Goal: Information Seeking & Learning: Understand process/instructions

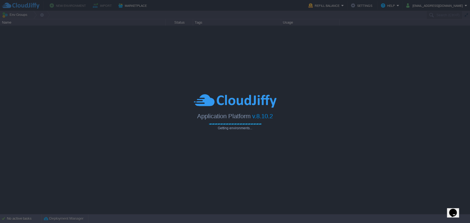
type input "Search (Ctrl+F)"
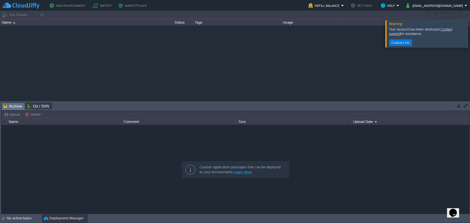
click at [470, 33] on div at bounding box center [477, 33] width 0 height 27
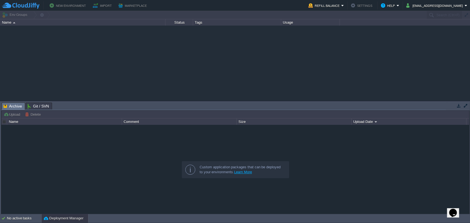
click at [424, 10] on div "New Environment Import Marketplace Bonus ₹0.00 Upgrade Account Refill Balance S…" at bounding box center [235, 5] width 470 height 11
click at [424, 4] on button "prathikshbhat34@gmail.com" at bounding box center [435, 5] width 58 height 7
click at [339, 88] on div at bounding box center [235, 63] width 470 height 75
click at [439, 7] on button "prathikshbhat34@gmail.com" at bounding box center [435, 5] width 58 height 7
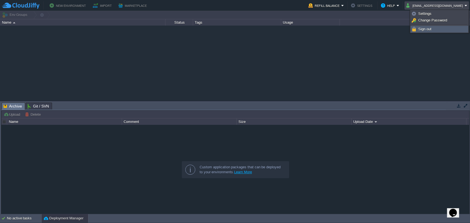
click at [430, 28] on span "Sign out" at bounding box center [424, 29] width 13 height 4
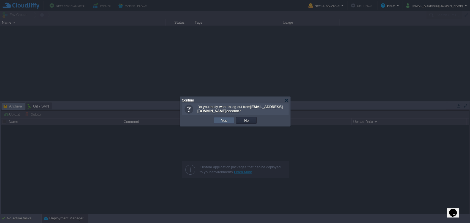
click at [228, 122] on button "Yes" at bounding box center [223, 120] width 9 height 5
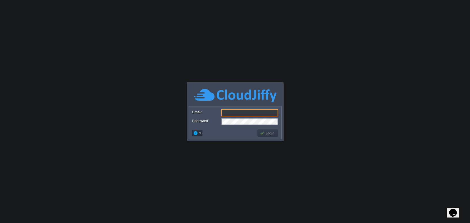
click at [228, 113] on input "Email:" at bounding box center [249, 112] width 57 height 7
type input "[EMAIL_ADDRESS][DOMAIN_NAME]"
click at [271, 135] on button "Login" at bounding box center [268, 133] width 16 height 5
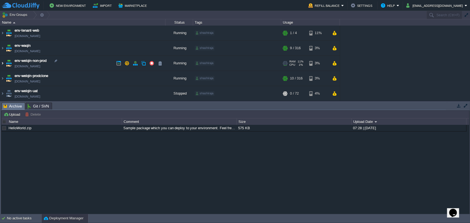
click at [0, 64] on img at bounding box center [2, 63] width 4 height 15
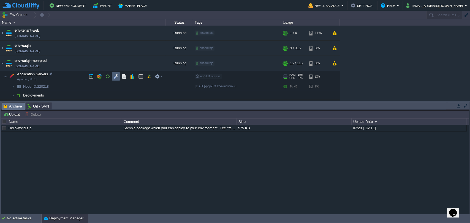
click at [114, 77] on button "button" at bounding box center [115, 76] width 5 height 5
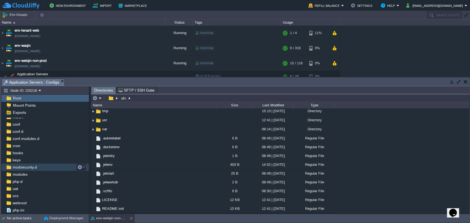
scroll to position [17, 0]
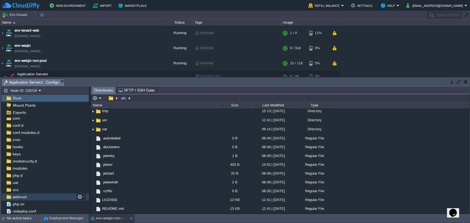
click at [31, 195] on div "webroot" at bounding box center [45, 197] width 88 height 7
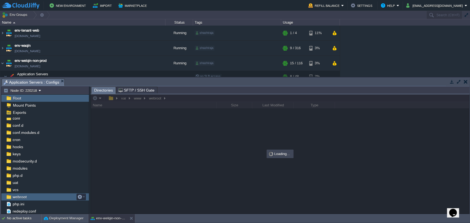
click at [31, 195] on div "webroot" at bounding box center [45, 197] width 88 height 7
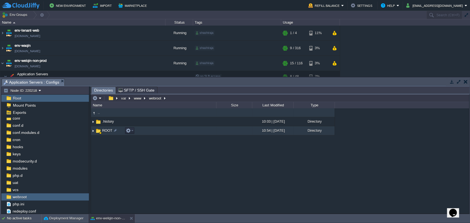
click at [92, 131] on img at bounding box center [93, 131] width 4 height 9
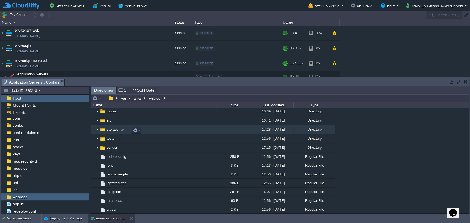
scroll to position [31, 0]
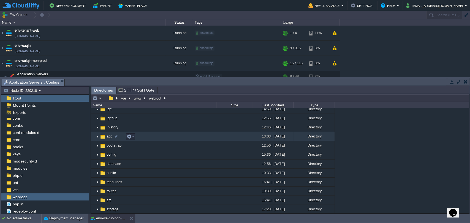
click at [96, 138] on img at bounding box center [97, 136] width 4 height 9
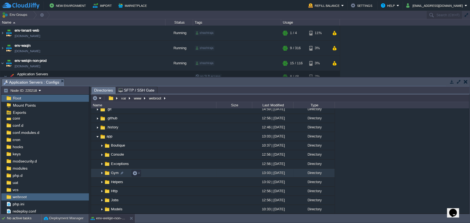
click at [102, 173] on img at bounding box center [102, 173] width 4 height 9
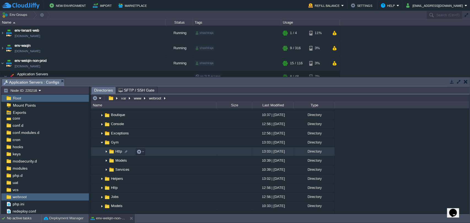
click at [106, 152] on img at bounding box center [106, 152] width 4 height 9
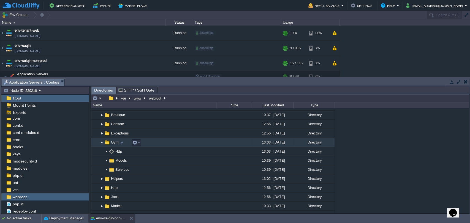
click at [102, 144] on img at bounding box center [102, 142] width 4 height 9
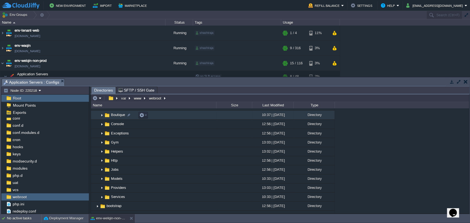
click at [102, 116] on img at bounding box center [102, 115] width 4 height 9
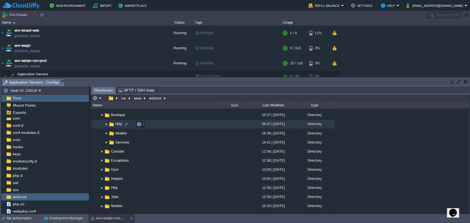
click at [105, 125] on img at bounding box center [106, 124] width 4 height 9
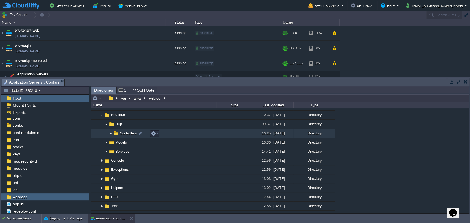
click at [109, 135] on img at bounding box center [110, 133] width 4 height 9
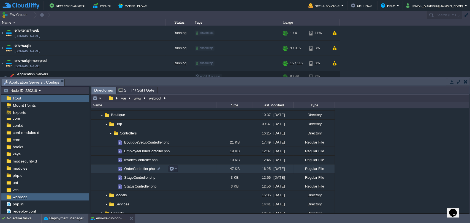
click at [132, 169] on span "OrderController.php" at bounding box center [139, 169] width 32 height 5
click at [170, 169] on button "button" at bounding box center [171, 169] width 5 height 5
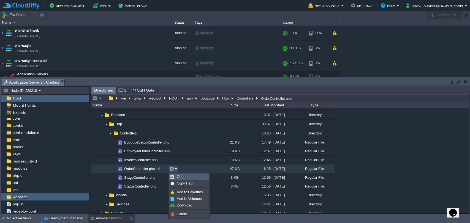
click at [183, 175] on span "Open" at bounding box center [181, 177] width 9 height 4
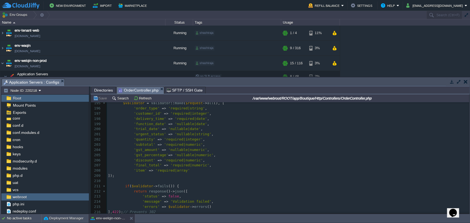
scroll to position [1009, 0]
click at [200, 161] on pre "'discount' => 'required|numeric' ," at bounding box center [288, 160] width 362 height 5
type textarea "'"
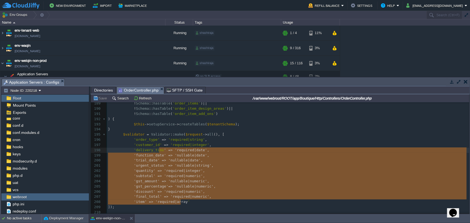
scroll to position [978, 0]
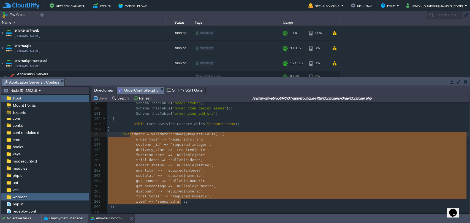
type textarea "$validator = Validator::make($request->all(), [ 'order_type' => 'required|strin…"
drag, startPoint x: 181, startPoint y: 172, endPoint x: 120, endPoint y: 134, distance: 72.4
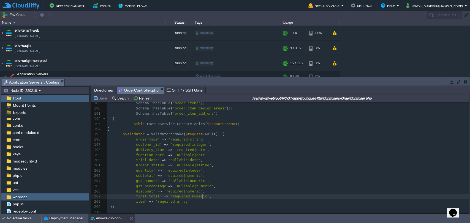
click at [202, 197] on div "x <?php 168 'total_earned' => Order :: where ( 'status' , 'Delivered' ) -> sum …" at bounding box center [288, 150] width 362 height 316
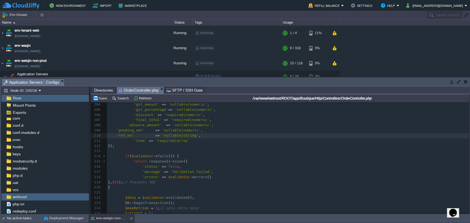
scroll to position [1041, 0]
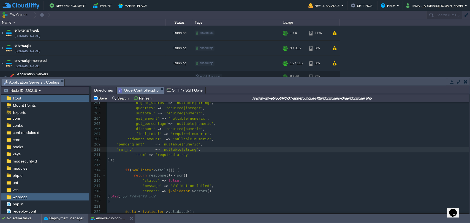
click at [115, 145] on span at bounding box center [112, 144] width 9 height 4
click at [124, 141] on div "x <?php 191 ! Schema :: hasTable ( 'order_item_add_ons' ) 192 ) { 193 $this -> …" at bounding box center [288, 155] width 362 height 213
click at [116, 149] on div "x <?php 191 ! Schema :: hasTable ( 'order_item_add_ons' ) 192 ) { 193 $this -> …" at bounding box center [288, 155] width 362 height 213
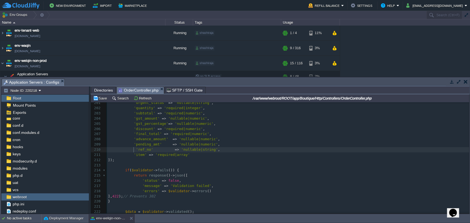
scroll to position [2, 18]
click at [212, 151] on pre "'ref_no' => 'nullable|string' ," at bounding box center [288, 149] width 362 height 5
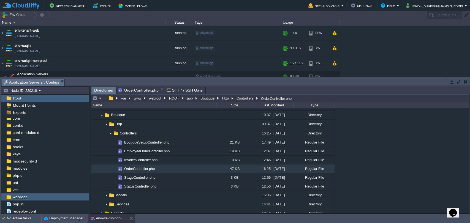
click at [105, 90] on span "Directories" at bounding box center [103, 90] width 19 height 7
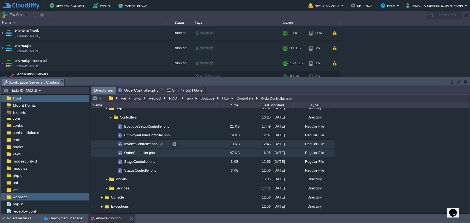
scroll to position [92, 0]
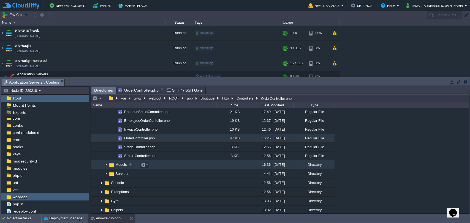
click at [105, 165] on img at bounding box center [106, 165] width 4 height 9
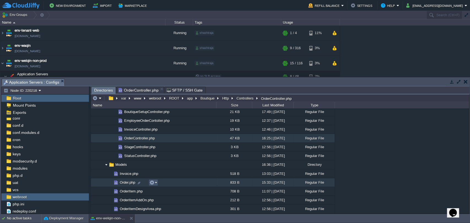
click at [151, 183] on button "button" at bounding box center [151, 182] width 5 height 5
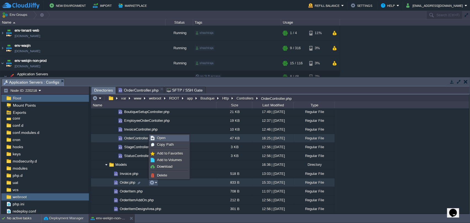
click at [163, 140] on span "Open" at bounding box center [161, 138] width 9 height 4
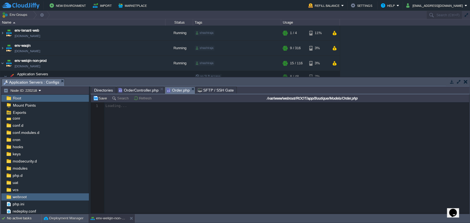
click at [139, 91] on span "OrderController.php" at bounding box center [138, 90] width 40 height 7
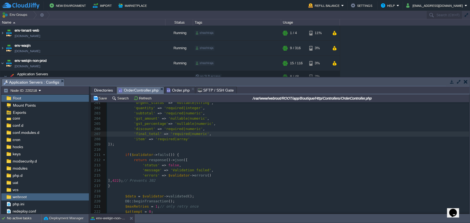
click at [172, 91] on span "Order.php" at bounding box center [178, 90] width 23 height 7
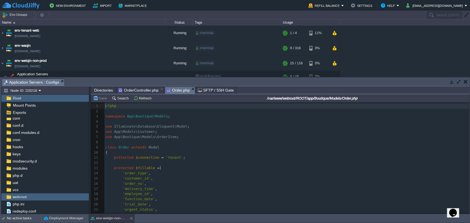
scroll to position [2, 0]
click at [106, 88] on span "Directories" at bounding box center [103, 90] width 19 height 7
click at [175, 93] on span "Order.php" at bounding box center [178, 90] width 23 height 7
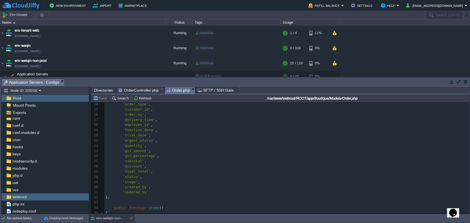
scroll to position [62, 0]
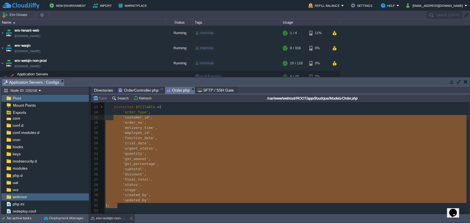
type textarea "'order_type', 'customer_id', 'order_no', 'delivery_time', 'employee_id', 'funct…"
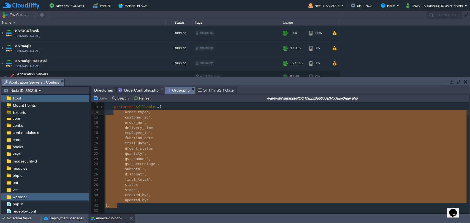
drag, startPoint x: 123, startPoint y: 205, endPoint x: 112, endPoint y: 113, distance: 92.3
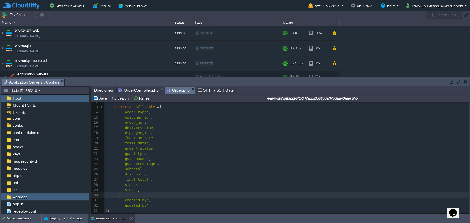
scroll to position [2, 4]
paste textarea
click at [113, 201] on div "xxxxxxxxxx 1 <?php 2 ​ 3 namespace App\Boutique\Models ; 4 ​ 5 use Illuminate\D…" at bounding box center [286, 174] width 365 height 265
click at [113, 205] on div "xxxxxxxxxx 1 <?php 2 ​ 3 namespace App\Boutique\Models ; 4 ​ 5 use Illuminate\D…" at bounding box center [286, 174] width 365 height 265
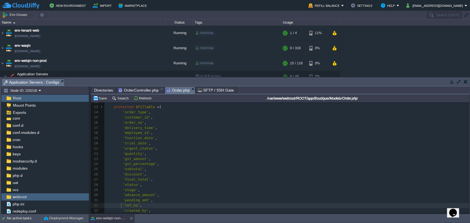
click at [143, 90] on span "OrderController.php" at bounding box center [138, 90] width 40 height 7
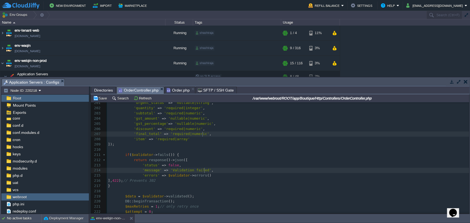
scroll to position [2, 0]
click at [219, 169] on pre "'message' => 'Validation failed' ," at bounding box center [288, 170] width 362 height 5
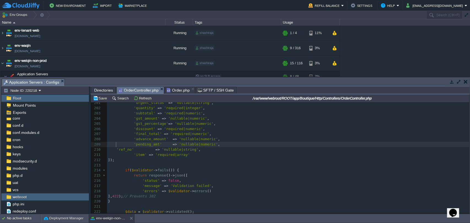
click at [115, 147] on pre "'ref_no' => 'nullable|string' ," at bounding box center [288, 149] width 362 height 5
click at [115, 149] on span at bounding box center [112, 150] width 9 height 4
type textarea "VVV"
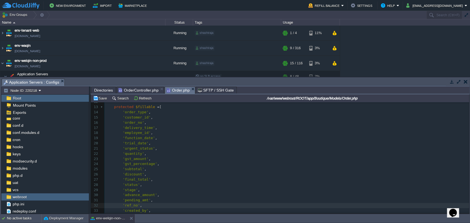
click at [179, 91] on span "Order.php" at bounding box center [178, 90] width 23 height 7
click at [193, 147] on pre "'urgent_status' ," at bounding box center [286, 148] width 365 height 5
click at [218, 126] on pre "'delivery_time' ," at bounding box center [286, 128] width 365 height 5
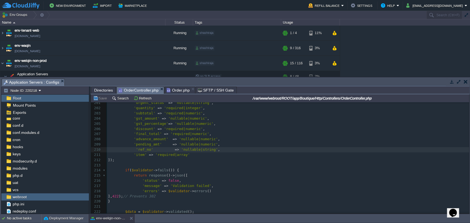
click at [133, 89] on span "OrderController.php" at bounding box center [138, 90] width 40 height 7
click at [210, 141] on div "x <?php 191 ! Schema :: hasTable ( 'order_item_add_ons' ) 192 ) { 193 $this -> …" at bounding box center [288, 163] width 362 height 228
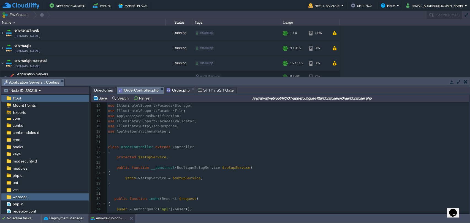
scroll to position [8, 0]
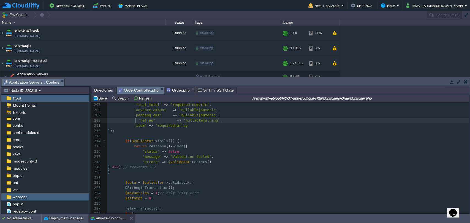
click at [174, 91] on span "Order.php" at bounding box center [178, 90] width 23 height 7
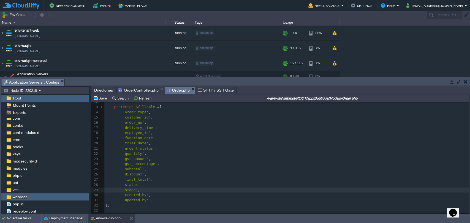
click at [194, 134] on pre "'employee_id' ," at bounding box center [286, 132] width 365 height 5
click at [144, 91] on span "OrderController.php" at bounding box center [138, 90] width 40 height 7
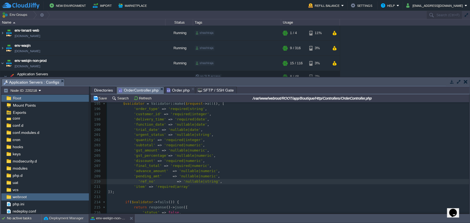
click at [144, 172] on div "x 179 'message' => 'Unauthorized access.' , 180 'data' => null , 181 ], 401 ); …" at bounding box center [288, 194] width 362 height 353
type textarea "advance_amount"
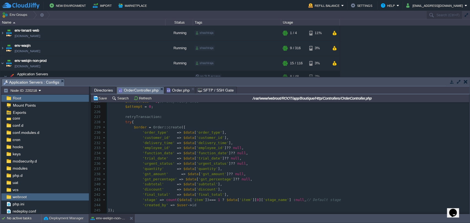
click at [219, 169] on pre "'quantity' => $data [ 'quantity' ]," at bounding box center [288, 169] width 362 height 5
click at [330, 200] on pre "'stage' => count ( $data [ 'item' ]) === 1 ? $data [ 'item' ][ 0 ][ 'stage_name…" at bounding box center [288, 200] width 362 height 5
paste textarea
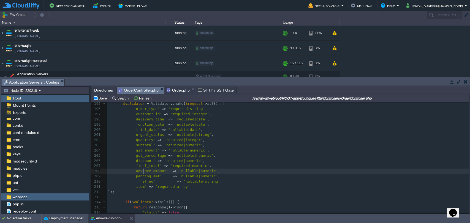
click at [143, 174] on div "x 185 QueryHelper :: initializeConnection ( $tenantSchema ); 186 // Step 1: Ens…" at bounding box center [288, 156] width 362 height 213
type textarea "advance_amount"
click at [143, 177] on div "x 185 QueryHelper :: initializeConnection ( $tenantSchema ); 186 // Step 1: Ens…" at bounding box center [288, 156] width 362 height 213
type textarea "pending_amt"
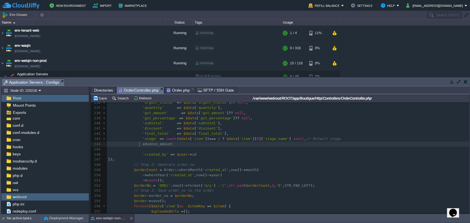
click at [138, 144] on span at bounding box center [125, 144] width 34 height 4
type textarea "'"
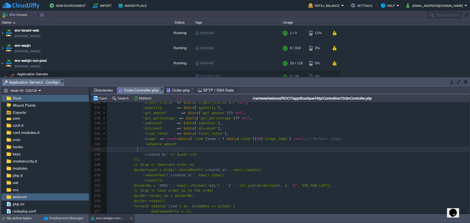
click at [145, 149] on pre at bounding box center [288, 149] width 362 height 5
paste textarea
click at [142, 149] on div "x ' pending_amt ' => 'nullable|numeric' , 226 ​ 227 retryTransaction : 228 try …" at bounding box center [288, 183] width 362 height 270
type textarea "'"
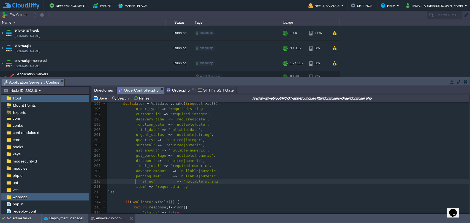
click at [136, 179] on div "x ' pending_amt 185 QueryHelper :: initializeConnection ( $tenantSchema ); 186 …" at bounding box center [288, 166] width 362 height 233
click at [142, 181] on div "x ' pending_amt 185 QueryHelper :: initializeConnection ( $tenantSchema ); 186 …" at bounding box center [288, 166] width 362 height 233
type textarea "ref_no"
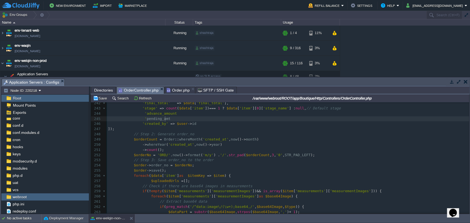
click at [165, 119] on div "x ' ref_no ' => 'nullable|string' , 214 if ( $validator -> fails ()) { 215 retu…" at bounding box center [288, 108] width 362 height 306
type textarea "'"
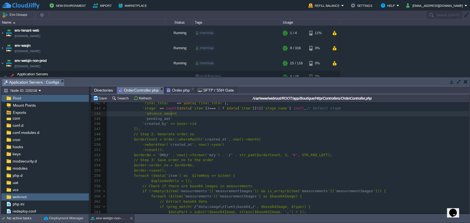
click at [171, 113] on div "x ' ref_no ' => 'nullable|string' , 214 if ( $validator -> fails ()) { 215 retu…" at bounding box center [288, 108] width 362 height 306
type textarea "'"
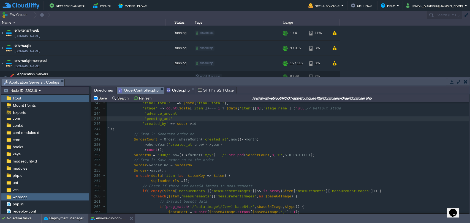
click at [169, 117] on pre "'pending_amt'" at bounding box center [288, 118] width 362 height 5
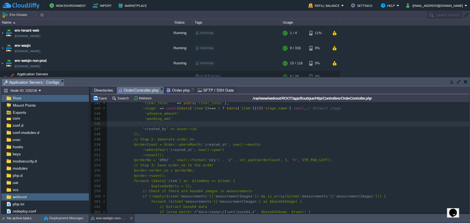
paste textarea "'"
type textarea "''"
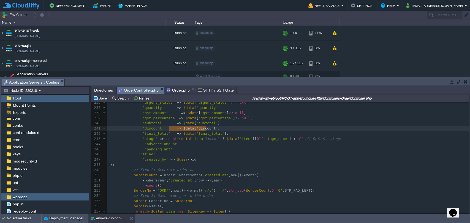
type textarea "=> $data['discount'],"
drag, startPoint x: 169, startPoint y: 128, endPoint x: 215, endPoint y: 129, distance: 45.7
click at [179, 144] on pre "'advance_amount'" at bounding box center [288, 144] width 362 height 5
click at [174, 148] on pre "'pending_amt'" at bounding box center [288, 149] width 362 height 5
click at [167, 155] on pre "'ref_no'" at bounding box center [288, 154] width 362 height 5
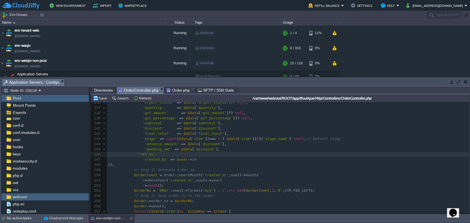
paste textarea "pending_amt"
click at [154, 148] on span "'pending_amt'" at bounding box center [159, 149] width 28 height 4
type textarea "pending_amt"
click at [155, 144] on div "x ' ref_no ' => 'nullable|string' , 214 if ( $validator -> fails ()) { 215 retu…" at bounding box center [288, 141] width 362 height 311
type textarea "advance_amount"
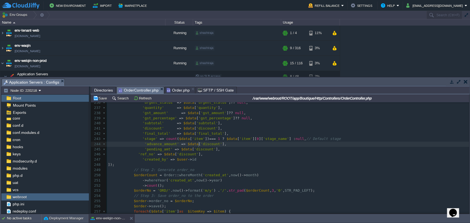
type textarea "discount"
paste textarea
click at [154, 149] on div "x ' ref_no ' => 'nullable|string' , 214 if ( $validator -> fails ()) { 215 retu…" at bounding box center [288, 141] width 362 height 311
type textarea "pending_amt"
type textarea "discount"
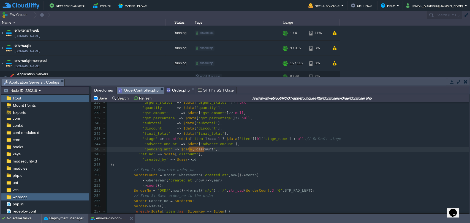
paste textarea
click at [143, 155] on div "x ' ref_no ' => 'nullable|string' , 214 if ( $validator -> fails ()) { 215 retu…" at bounding box center [288, 141] width 362 height 311
type textarea "ref_no"
type textarea "discount"
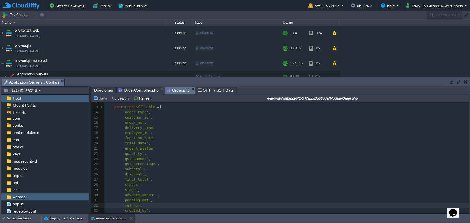
click at [179, 94] on span "Order.php" at bounding box center [178, 90] width 23 height 7
click at [187, 133] on pre "'employee_id' ," at bounding box center [286, 132] width 365 height 5
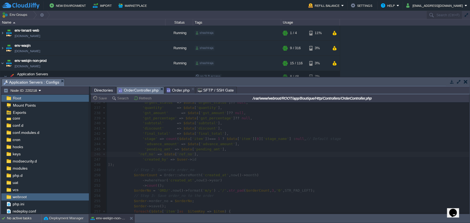
click at [136, 89] on span "OrderController.php" at bounding box center [138, 90] width 40 height 7
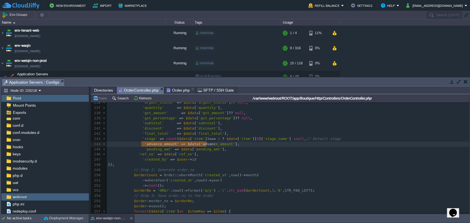
type textarea "'advance_amount' => $data['advance_amount'],"
drag, startPoint x: 141, startPoint y: 145, endPoint x: 235, endPoint y: 146, distance: 93.9
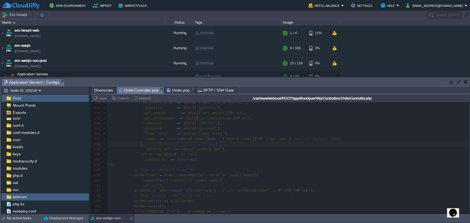
click at [232, 158] on div at bounding box center [280, 157] width 378 height 111
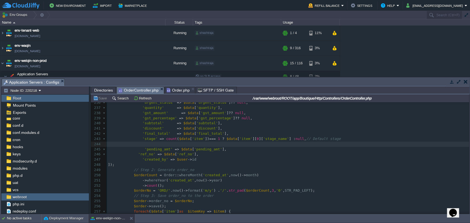
scroll to position [2, 0]
click at [143, 145] on div "x ' ref_no ' => 'nullable|string' , 214 if ( $validator -> fails ()) { 215 retu…" at bounding box center [288, 141] width 362 height 311
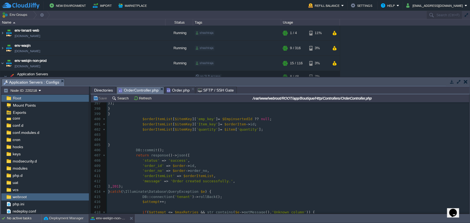
scroll to position [1987, 0]
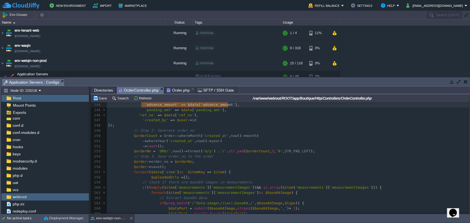
type textarea "discount"
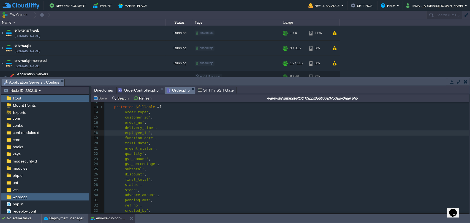
click at [173, 91] on span "Order.php" at bounding box center [178, 90] width 23 height 7
click at [194, 126] on pre "'delivery_time' ," at bounding box center [286, 128] width 365 height 5
click at [141, 92] on span "OrderController.php" at bounding box center [138, 90] width 40 height 7
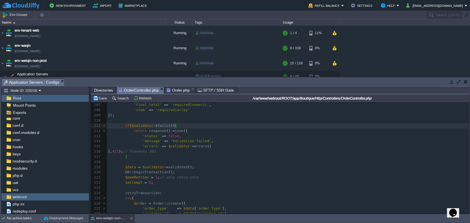
click at [196, 129] on pre "return response () -> json ([" at bounding box center [288, 131] width 362 height 5
click at [231, 164] on pre "​" at bounding box center [288, 162] width 362 height 5
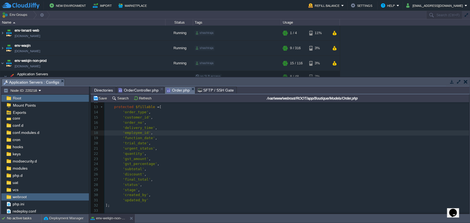
click at [170, 89] on span "Order.php" at bounding box center [178, 90] width 23 height 7
click at [200, 142] on pre "'trial_date' ," at bounding box center [286, 143] width 365 height 5
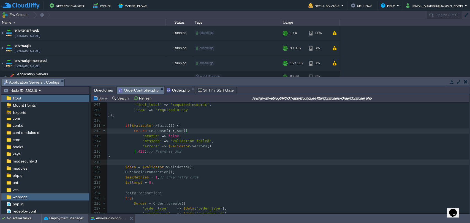
click at [140, 91] on span "OrderController.php" at bounding box center [138, 90] width 40 height 7
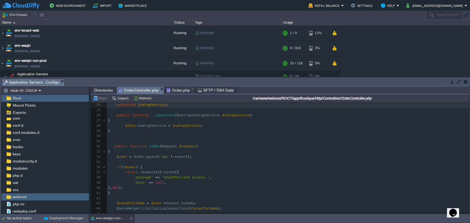
click at [171, 91] on span "Order.php" at bounding box center [178, 90] width 23 height 7
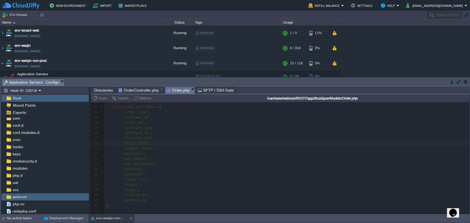
click at [236, 165] on div at bounding box center [280, 157] width 378 height 111
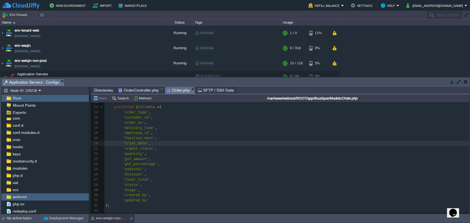
click at [321, 213] on pre "​" at bounding box center [286, 210] width 365 height 5
click at [256, 172] on pre "'discount' ," at bounding box center [286, 174] width 365 height 5
click at [253, 131] on pre "'employee_id' ," at bounding box center [286, 132] width 365 height 5
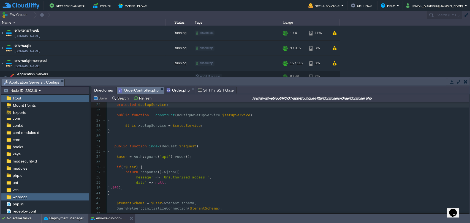
click at [142, 91] on span "OrderController.php" at bounding box center [138, 90] width 40 height 7
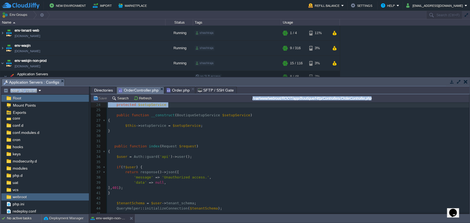
drag, startPoint x: 469, startPoint y: 107, endPoint x: 469, endPoint y: 207, distance: 100.2
click at [469, 207] on div "Tasks Activity Log Archive Git / SVN Application Servers : Configs Upload Delet…" at bounding box center [235, 145] width 470 height 137
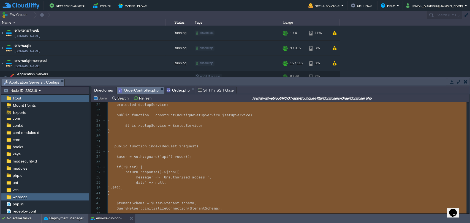
type textarea "-"
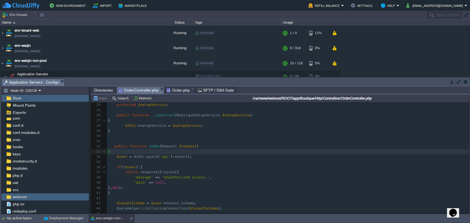
click at [179, 94] on div "Directories OrderController.php Order.php SFTP / SSH Gate" at bounding box center [280, 90] width 379 height 8
click at [177, 93] on span "Order.php" at bounding box center [178, 90] width 23 height 7
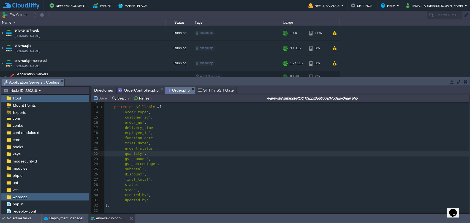
click at [185, 157] on pre "'gst_amount' ," at bounding box center [286, 159] width 365 height 5
type textarea "<?php namespace App\Boutique\Models; use Illuminate\Database\Eloquent\Model; us…"
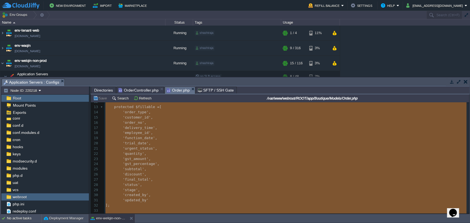
scroll to position [122, 0]
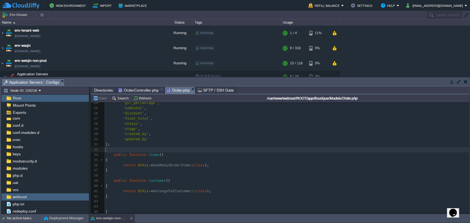
click at [148, 138] on pre "'updated_by'" at bounding box center [286, 139] width 365 height 5
type textarea ","
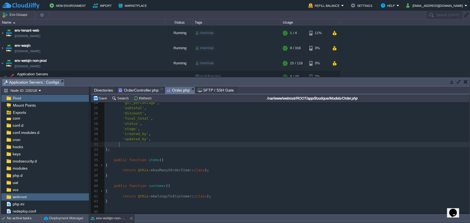
scroll to position [2, 4]
paste textarea "s"
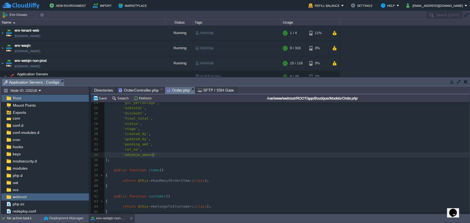
type textarea "s"
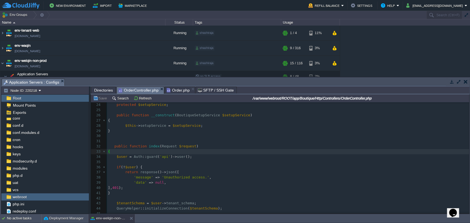
click at [140, 91] on span "OrderController.php" at bounding box center [138, 90] width 40 height 7
type textarea "-"
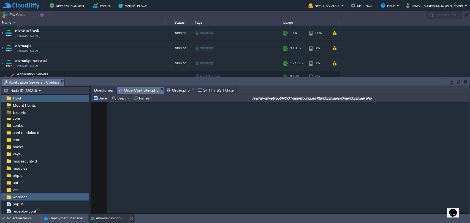
scroll to position [5606, 0]
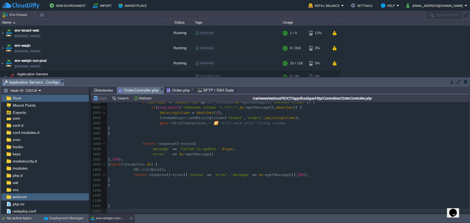
click at [231, 157] on pre "], 500 );" at bounding box center [288, 159] width 362 height 5
type textarea "-"
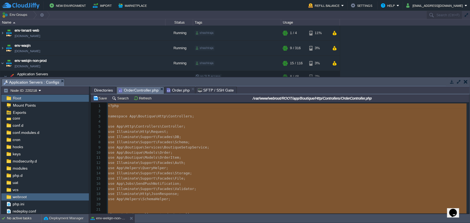
click at [171, 93] on span "Order.php" at bounding box center [178, 90] width 23 height 7
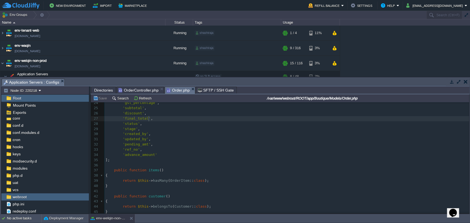
scroll to position [2, 0]
click at [205, 119] on pre "'final_total' ," at bounding box center [286, 118] width 365 height 5
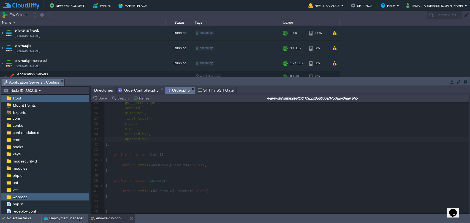
click at [140, 91] on span "OrderController.php" at bounding box center [138, 90] width 40 height 7
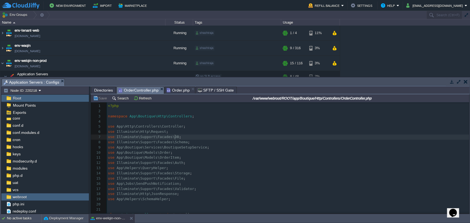
click at [275, 137] on pre "use Illuminate\Support\Facades\DB ;" at bounding box center [288, 137] width 362 height 5
click at [177, 94] on div "Save Search Refresh /var/www/webroot/ROOT/app/Boutique/Http/Controllers/OrderCo…" at bounding box center [280, 98] width 378 height 8
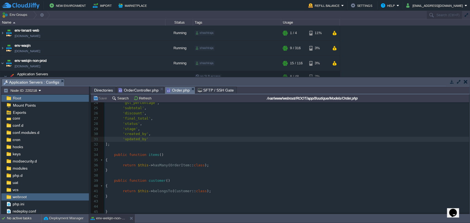
click at [178, 87] on span "Order.php" at bounding box center [178, 90] width 23 height 7
click at [243, 142] on pre "];" at bounding box center [286, 144] width 365 height 5
click at [139, 92] on span "OrderController.php" at bounding box center [138, 90] width 40 height 7
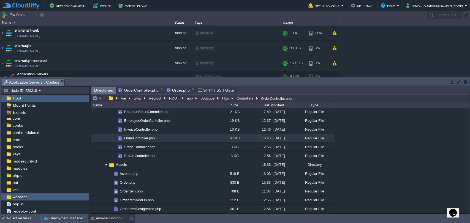
click at [102, 90] on span "Directories" at bounding box center [103, 90] width 19 height 7
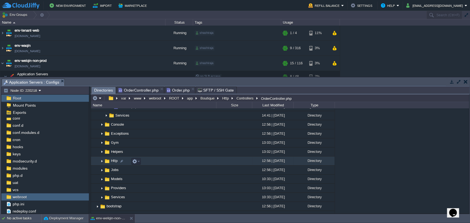
scroll to position [214, 0]
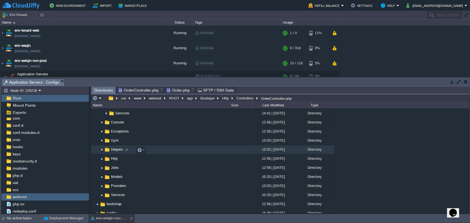
click at [100, 149] on img at bounding box center [102, 150] width 4 height 9
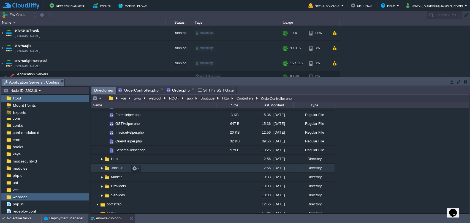
scroll to position [244, 0]
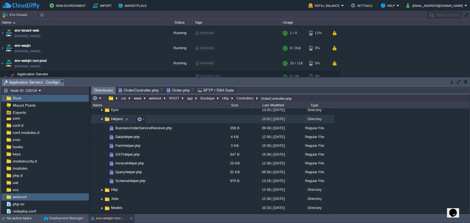
click at [103, 120] on img at bounding box center [102, 119] width 4 height 9
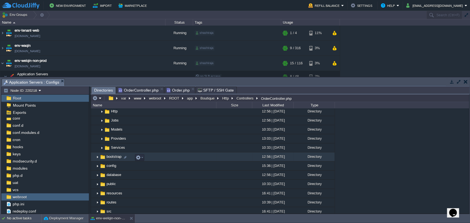
scroll to position [275, 0]
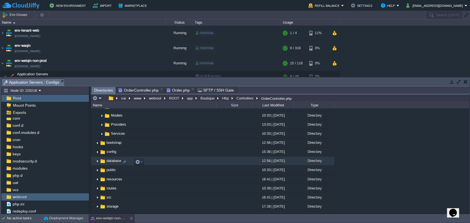
click at [97, 163] on img at bounding box center [97, 161] width 4 height 9
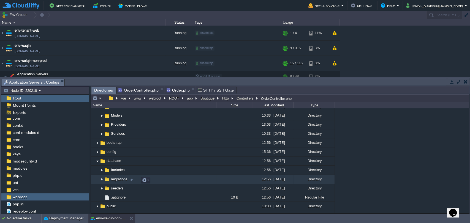
click at [102, 181] on img at bounding box center [102, 179] width 4 height 9
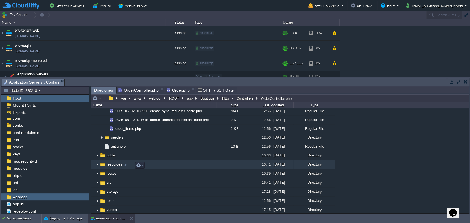
scroll to position [398, 0]
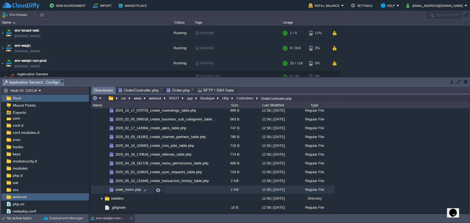
click at [128, 191] on span "order_items.php" at bounding box center [128, 189] width 27 height 5
click at [163, 189] on td at bounding box center [159, 190] width 9 height 7
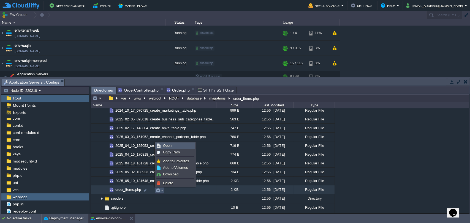
drag, startPoint x: 167, startPoint y: 146, endPoint x: 162, endPoint y: 146, distance: 5.0
click at [167, 146] on span "Open" at bounding box center [167, 146] width 9 height 4
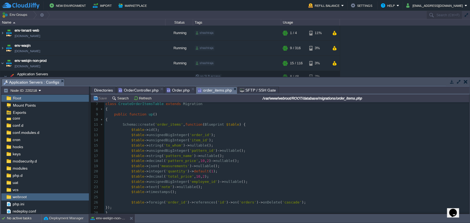
scroll to position [61, 0]
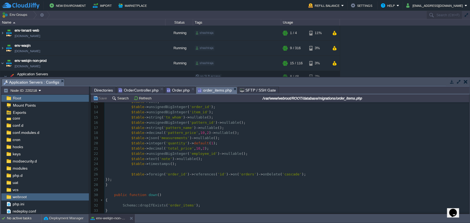
click at [176, 150] on div "35 1 <?php 2 ​ 3 use Illuminate\Database\Migrations\Migration ; 4 use Illuminat…" at bounding box center [286, 133] width 365 height 182
type textarea "total_price"
click at [179, 133] on div "x 1 <?php 2 ​ 3 use Illuminate\Database\Migrations\Migration ; 4 use Illuminate…" at bounding box center [286, 133] width 365 height 182
type textarea "pattern_price"
click at [176, 126] on span "'pattern_name'" at bounding box center [179, 128] width 30 height 4
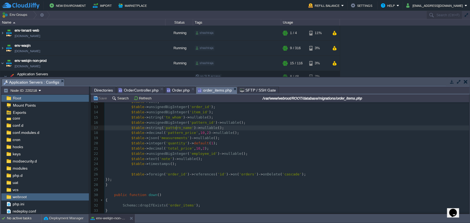
type textarea "pattern_name"
click at [189, 122] on span "'pattern_id'" at bounding box center [202, 123] width 26 height 4
type textarea "pattern_id"
click at [105, 91] on span "Directories" at bounding box center [103, 90] width 19 height 7
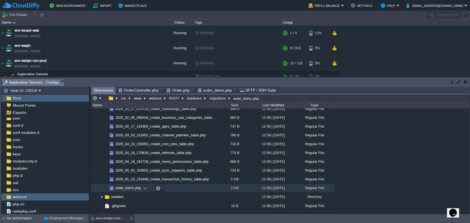
scroll to position [428, 0]
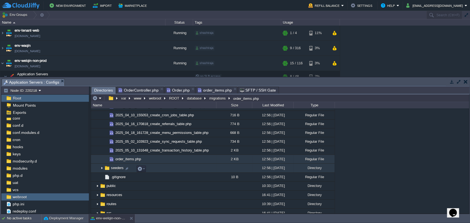
click at [100, 167] on img at bounding box center [102, 168] width 4 height 9
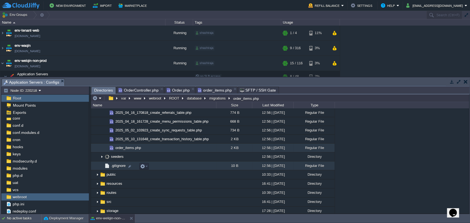
scroll to position [459, 0]
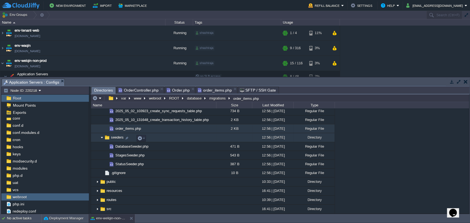
click at [101, 139] on img at bounding box center [102, 138] width 4 height 9
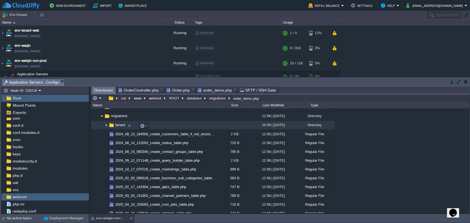
scroll to position [336, 0]
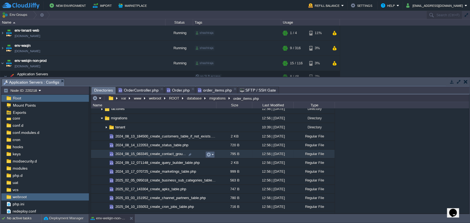
click at [210, 155] on button "button" at bounding box center [208, 154] width 5 height 5
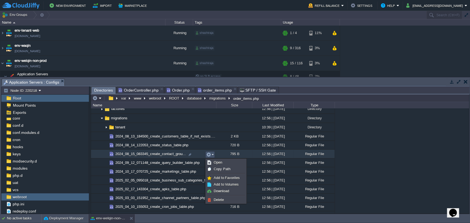
click at [210, 155] on button "button" at bounding box center [208, 154] width 5 height 5
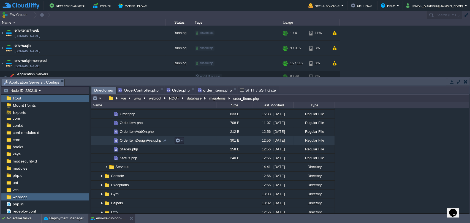
scroll to position [153, 0]
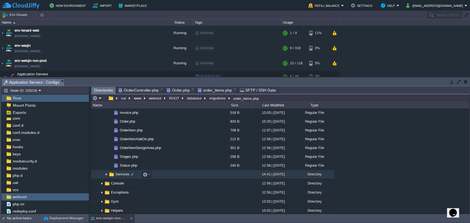
click at [106, 175] on img at bounding box center [106, 174] width 4 height 9
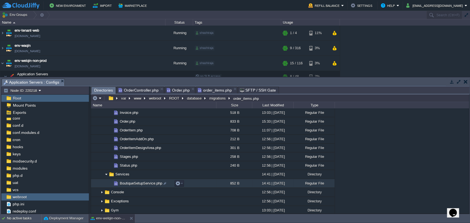
click at [132, 183] on span "BoutiqueSetupService.php" at bounding box center [141, 183] width 44 height 5
click at [175, 184] on button "button" at bounding box center [177, 183] width 5 height 5
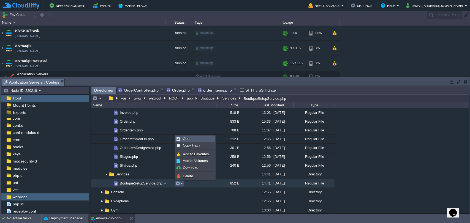
click at [183, 140] on span "Open" at bounding box center [187, 139] width 9 height 4
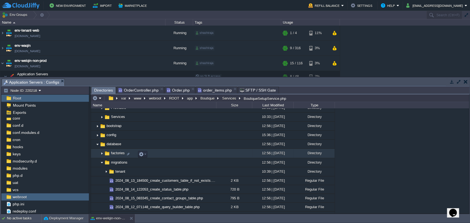
scroll to position [291, 0]
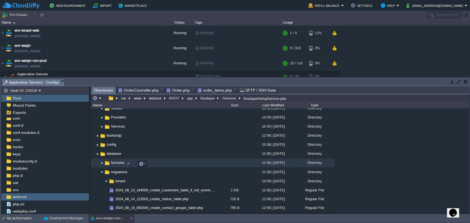
click at [102, 165] on img at bounding box center [102, 163] width 4 height 9
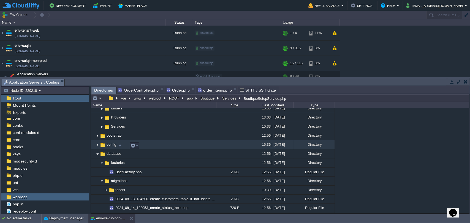
click at [97, 147] on img at bounding box center [97, 145] width 4 height 9
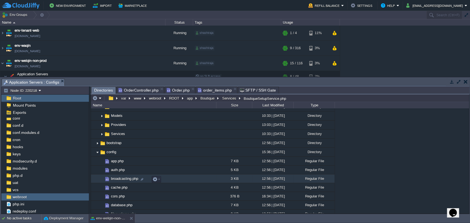
scroll to position [261, 0]
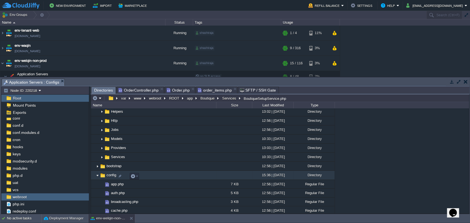
click at [97, 177] on img at bounding box center [97, 175] width 4 height 9
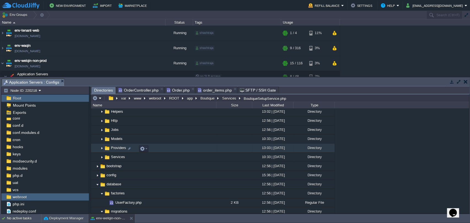
click at [102, 149] on img at bounding box center [102, 148] width 4 height 9
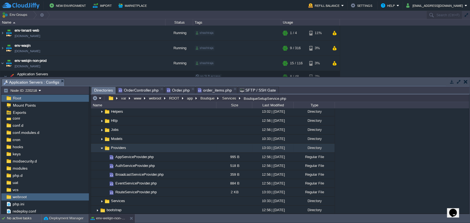
click at [102, 149] on img at bounding box center [102, 148] width 4 height 9
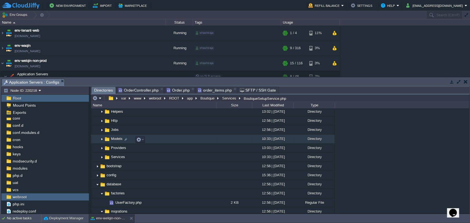
click at [101, 141] on img at bounding box center [102, 139] width 4 height 9
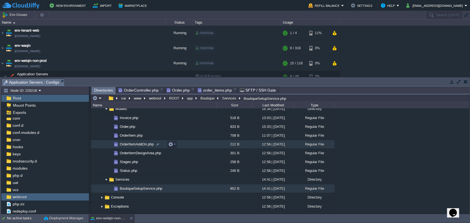
scroll to position [138, 0]
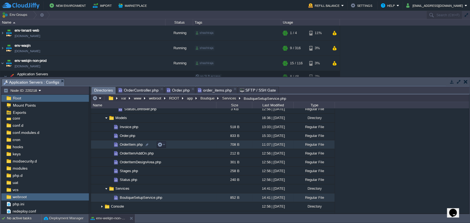
click at [133, 145] on span "OrderItem.php" at bounding box center [131, 144] width 25 height 5
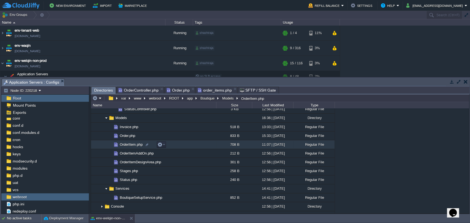
click at [133, 145] on span "OrderItem.php" at bounding box center [131, 144] width 25 height 5
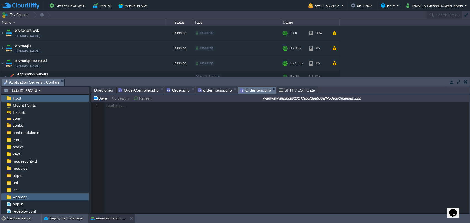
click at [133, 89] on span "OrderController.php" at bounding box center [138, 90] width 40 height 7
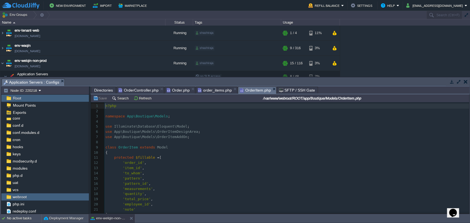
click at [249, 90] on span "OrderItem.php" at bounding box center [255, 90] width 31 height 7
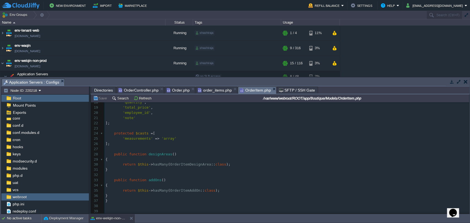
scroll to position [31, 0]
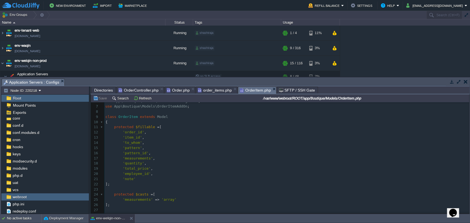
click at [208, 91] on span "order_items.php" at bounding box center [215, 90] width 34 height 7
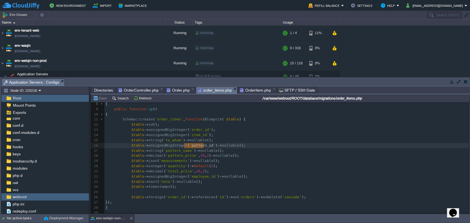
scroll to position [0, 0]
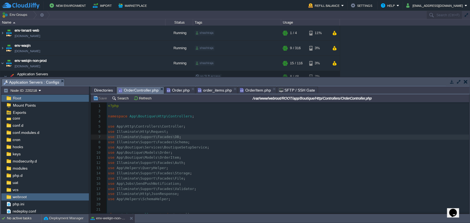
click at [139, 93] on span "OrderController.php" at bounding box center [138, 90] width 40 height 7
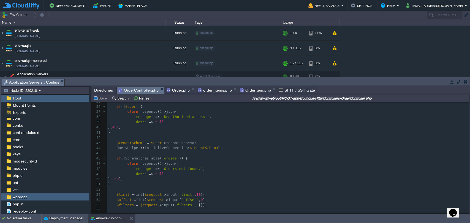
scroll to position [262, 0]
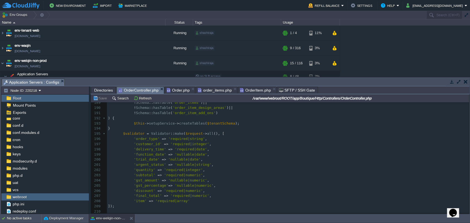
click at [138, 190] on div "x use Illuminate\Support\Facades\DB ; 166 'processing' => Order :: where ( 'sta…" at bounding box center [288, 121] width 362 height 280
type textarea "discount"
click at [142, 197] on div "x use Illuminate\Support\Facades\DB ; 166 'processing' => Order :: where ( 'sta…" at bounding box center [288, 121] width 362 height 280
type textarea "final_total"
click at [139, 201] on div "x use Illuminate\Support\Facades\DB ; 166 'processing' => Order :: where ( 'sta…" at bounding box center [288, 121] width 362 height 280
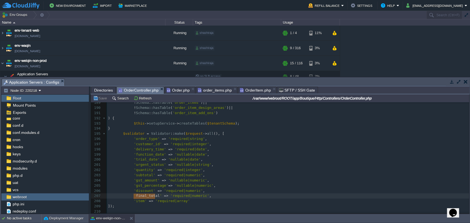
type textarea "item"
click at [140, 139] on div "x use Illuminate\Support\Facades\DB ; 166 'processing' => Order :: where ( 'sta…" at bounding box center [288, 121] width 362 height 280
type textarea "order_type"
click at [141, 151] on span "'delivery_time'" at bounding box center [150, 149] width 32 height 4
click at [139, 158] on div "x use Illuminate\Support\Facades\DB ; 166 'processing' => Order :: where ( 'sta…" at bounding box center [288, 121] width 362 height 280
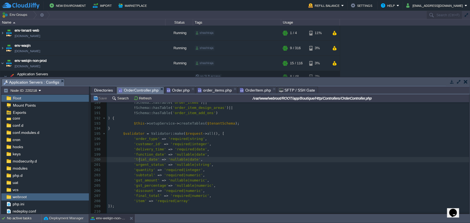
click at [141, 164] on span "'urgent_status'" at bounding box center [150, 165] width 32 height 4
click at [142, 170] on span "'quantity'" at bounding box center [144, 170] width 21 height 4
click at [143, 176] on span "'subtotal'" at bounding box center [144, 175] width 21 height 4
click at [142, 179] on div "x use Illuminate\Support\Facades\DB ; 166 'processing' => Order :: where ( 'sta…" at bounding box center [288, 121] width 362 height 280
click at [141, 186] on div "x use Illuminate\Support\Facades\DB ; 166 'processing' => Order :: where ( 'sta…" at bounding box center [288, 121] width 362 height 280
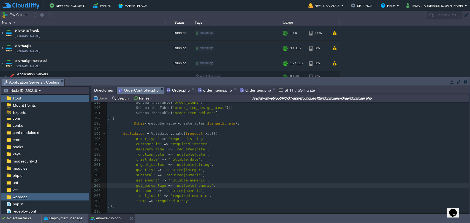
type textarea "n"
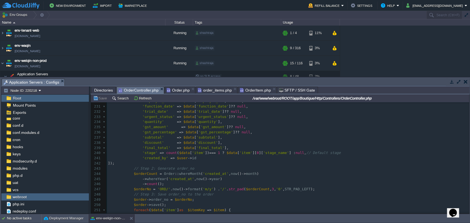
click at [181, 89] on span "Order.php" at bounding box center [178, 90] width 23 height 7
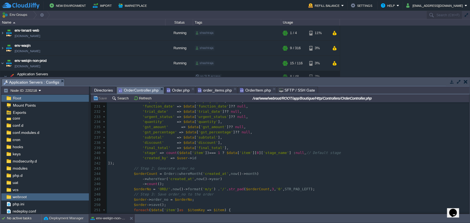
click at [141, 87] on span "OrderController.php" at bounding box center [138, 90] width 40 height 7
click at [222, 149] on pre "'final_total' => $data [ 'final_total' ]," at bounding box center [288, 148] width 362 height 5
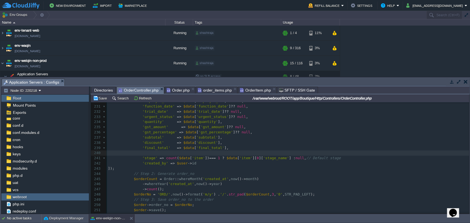
paste textarea
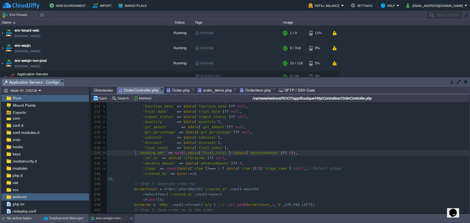
click at [135, 154] on div "x 'fi n al_total' => 'required|numeric' , 218 ​ 219 $data = $validator -> valid…" at bounding box center [288, 151] width 362 height 228
